Goal: Information Seeking & Learning: Learn about a topic

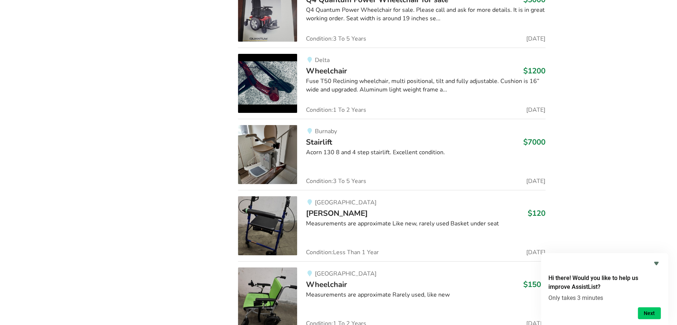
scroll to position [4876, 0]
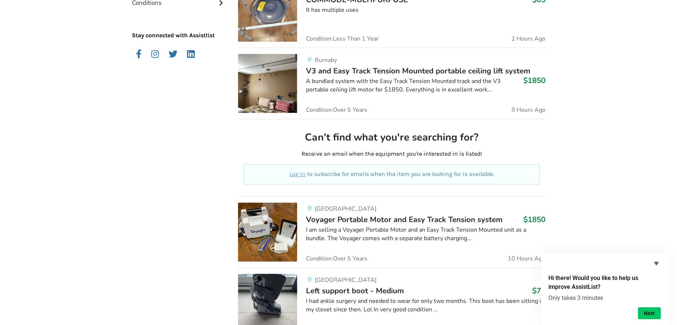
scroll to position [0, 0]
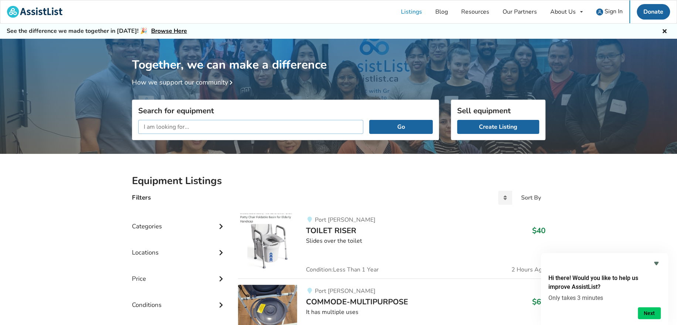
click at [165, 127] on input "text" at bounding box center [250, 127] width 225 height 14
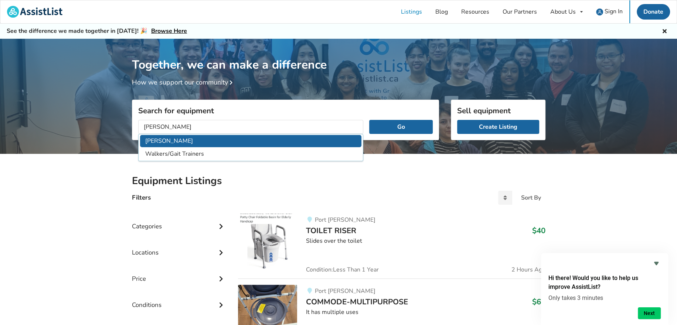
click at [158, 140] on li "[PERSON_NAME]" at bounding box center [251, 141] width 222 height 12
type input "[PERSON_NAME]"
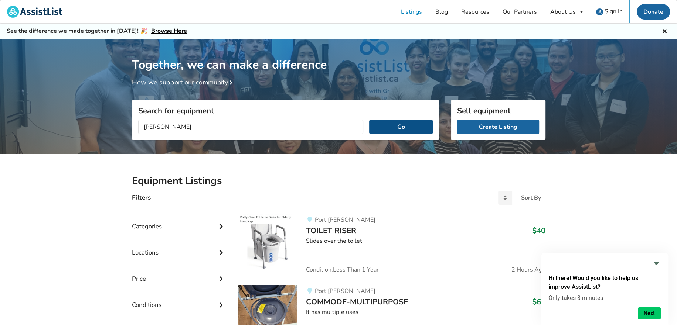
click at [389, 128] on button "Go" at bounding box center [400, 127] width 63 height 14
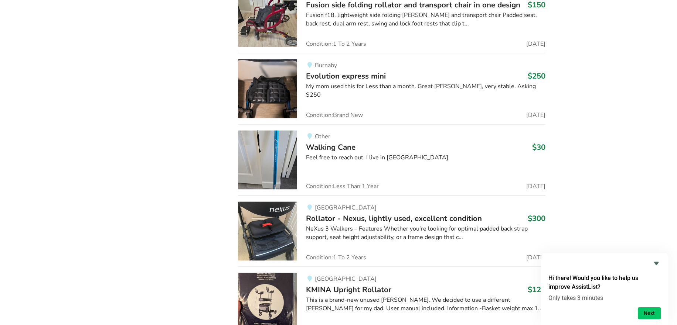
scroll to position [5884, 0]
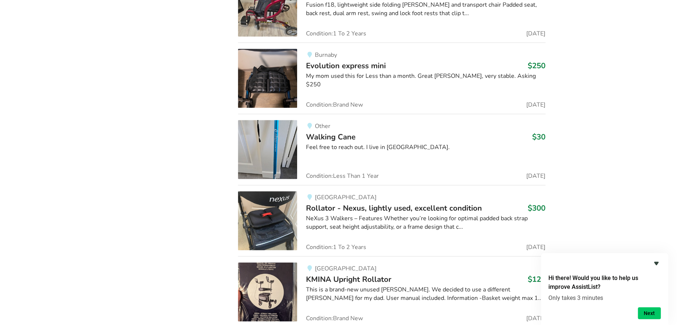
click at [655, 263] on icon "Hide survey" at bounding box center [656, 263] width 4 height 3
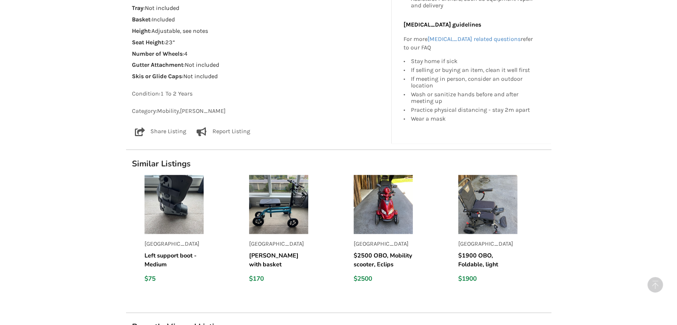
scroll to position [603, 0]
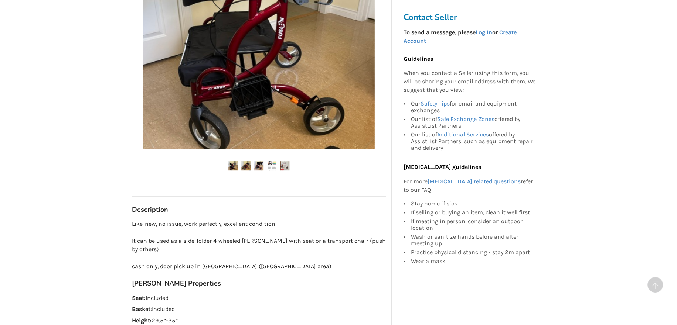
scroll to position [89, 0]
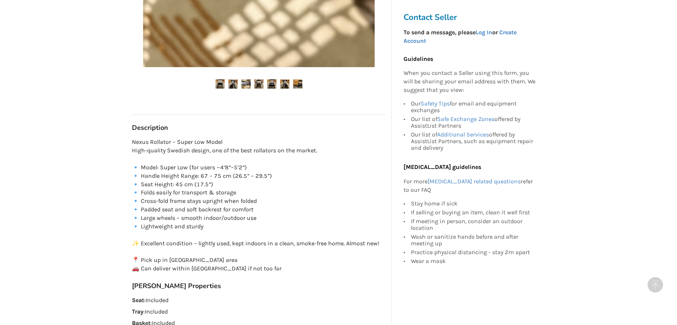
scroll to position [345, 0]
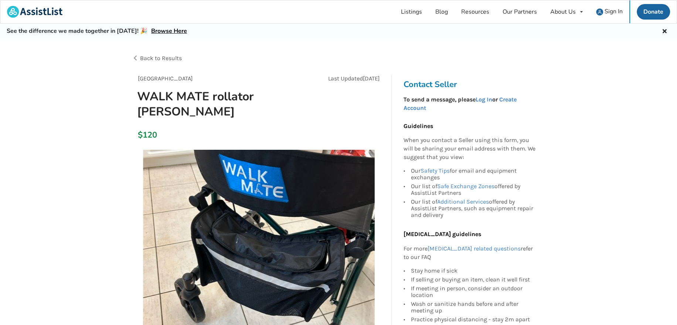
scroll to position [172, 0]
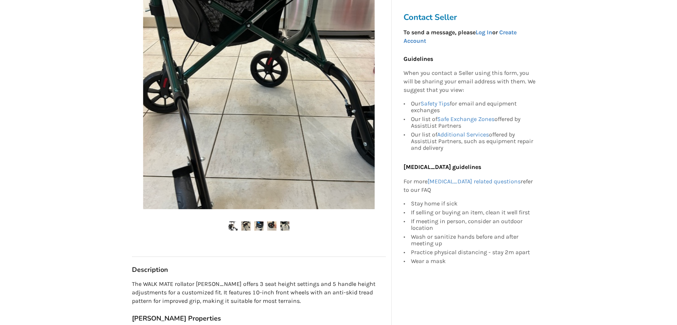
click at [233, 222] on img at bounding box center [232, 226] width 9 height 9
click at [248, 222] on img at bounding box center [245, 226] width 9 height 9
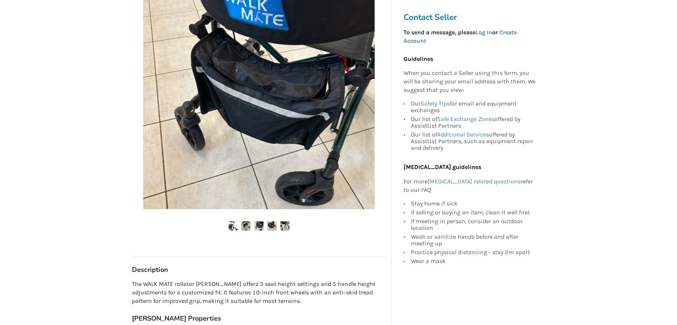
click at [259, 222] on img at bounding box center [258, 226] width 9 height 9
click at [270, 222] on img at bounding box center [271, 226] width 9 height 9
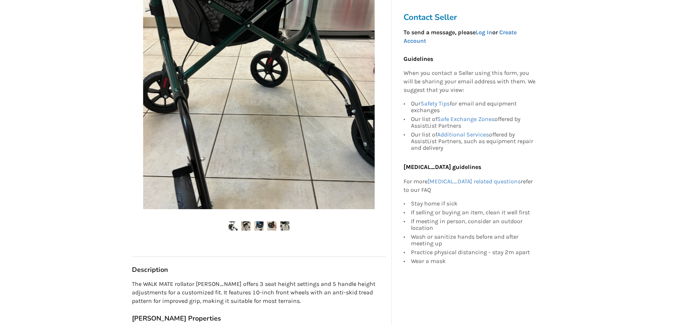
click at [287, 222] on img at bounding box center [284, 226] width 9 height 9
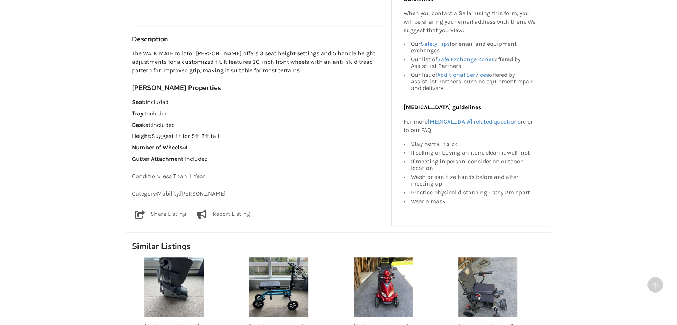
scroll to position [431, 0]
